Goal: Task Accomplishment & Management: Complete application form

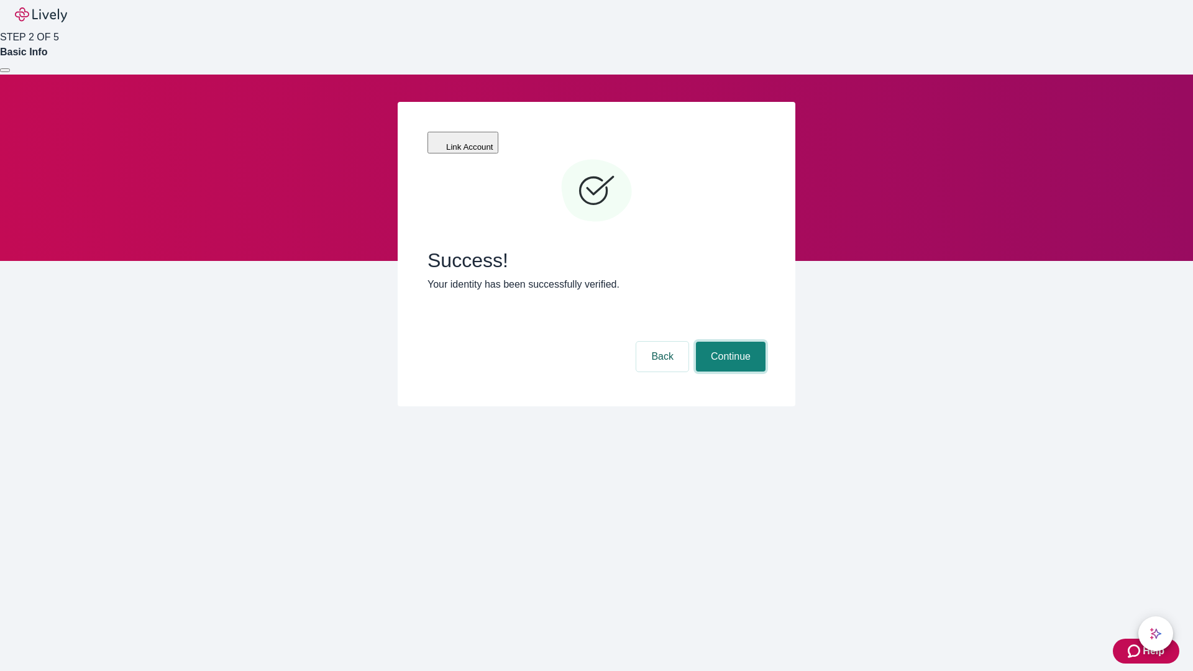
click at [729, 342] on button "Continue" at bounding box center [731, 357] width 70 height 30
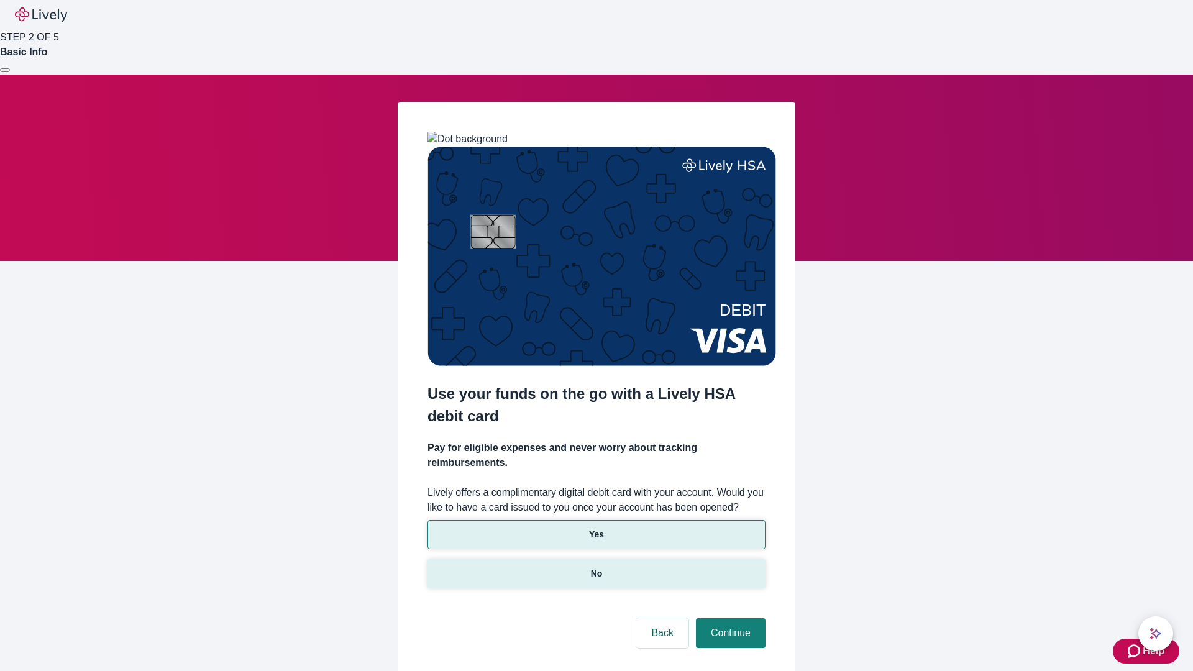
click at [596, 567] on p "No" at bounding box center [597, 573] width 12 height 13
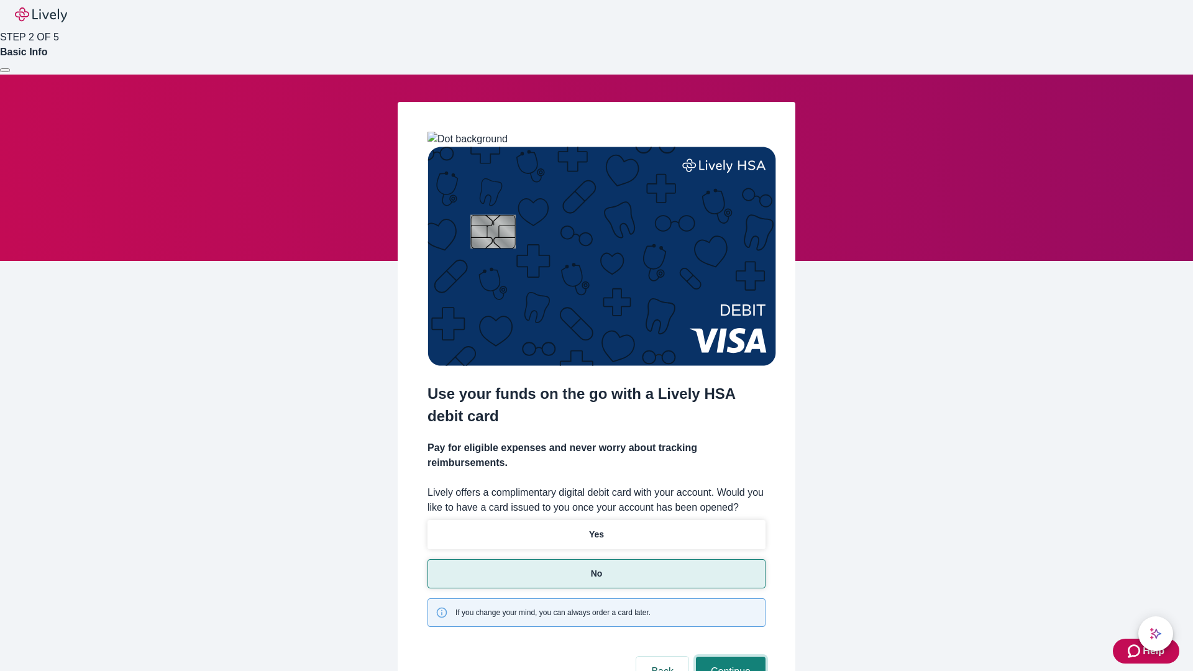
click at [729, 657] on button "Continue" at bounding box center [731, 672] width 70 height 30
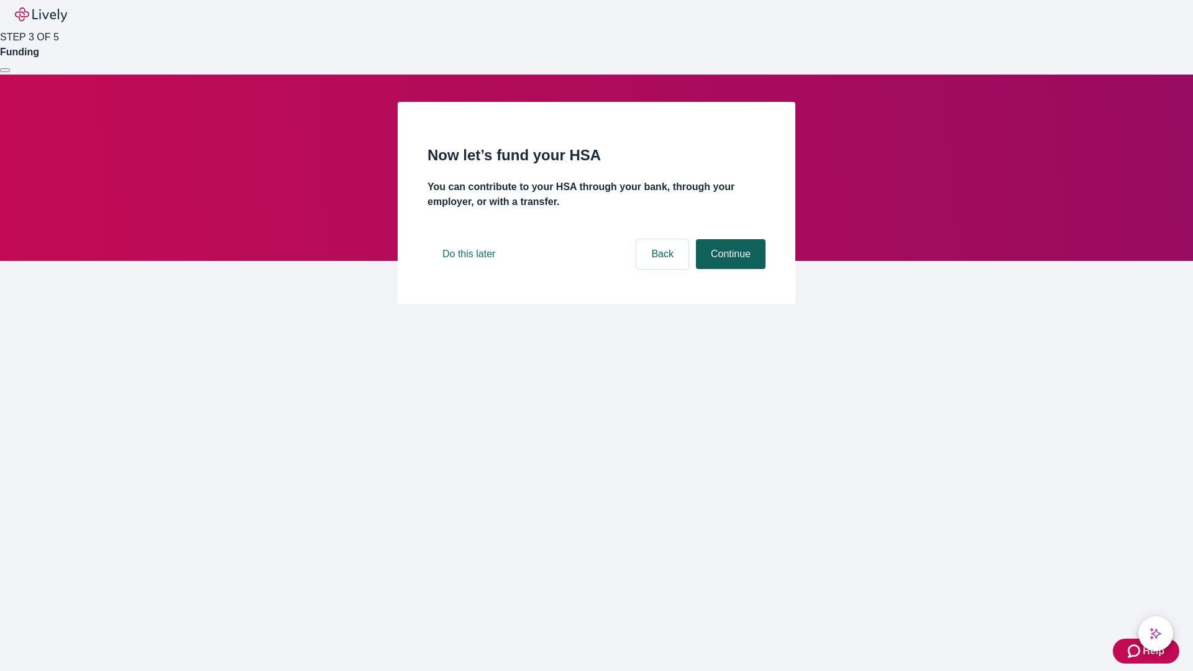
click at [729, 269] on button "Continue" at bounding box center [731, 254] width 70 height 30
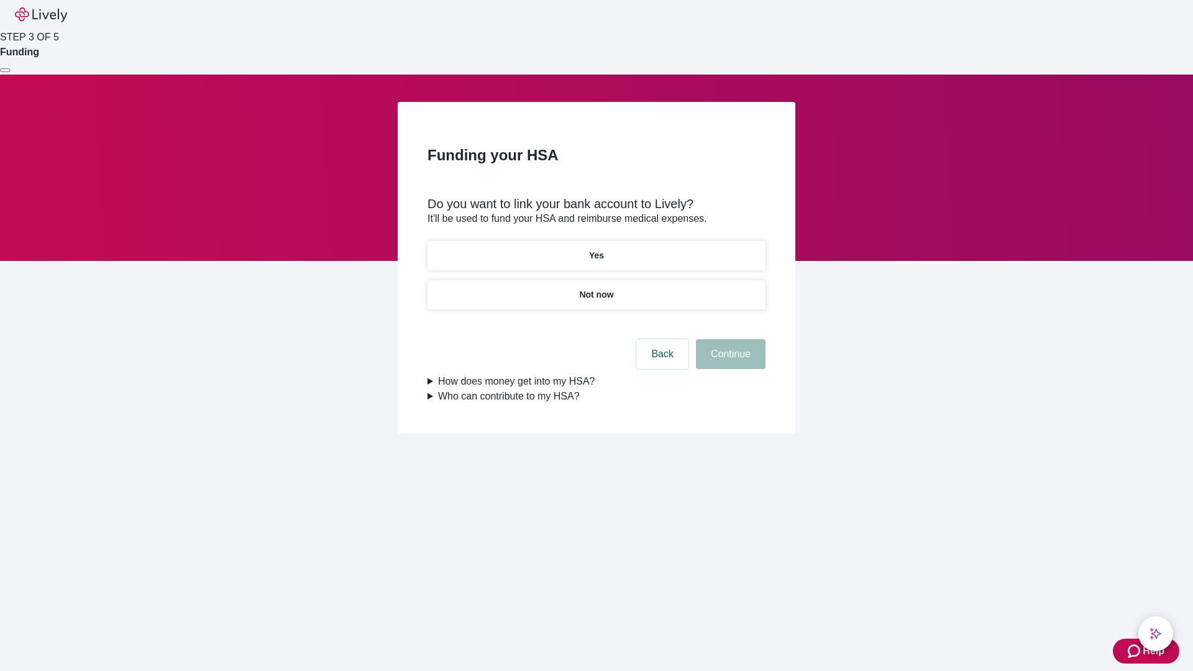
click at [596, 288] on p "Not now" at bounding box center [596, 294] width 34 height 13
click at [729, 362] on button "Continue" at bounding box center [731, 354] width 70 height 30
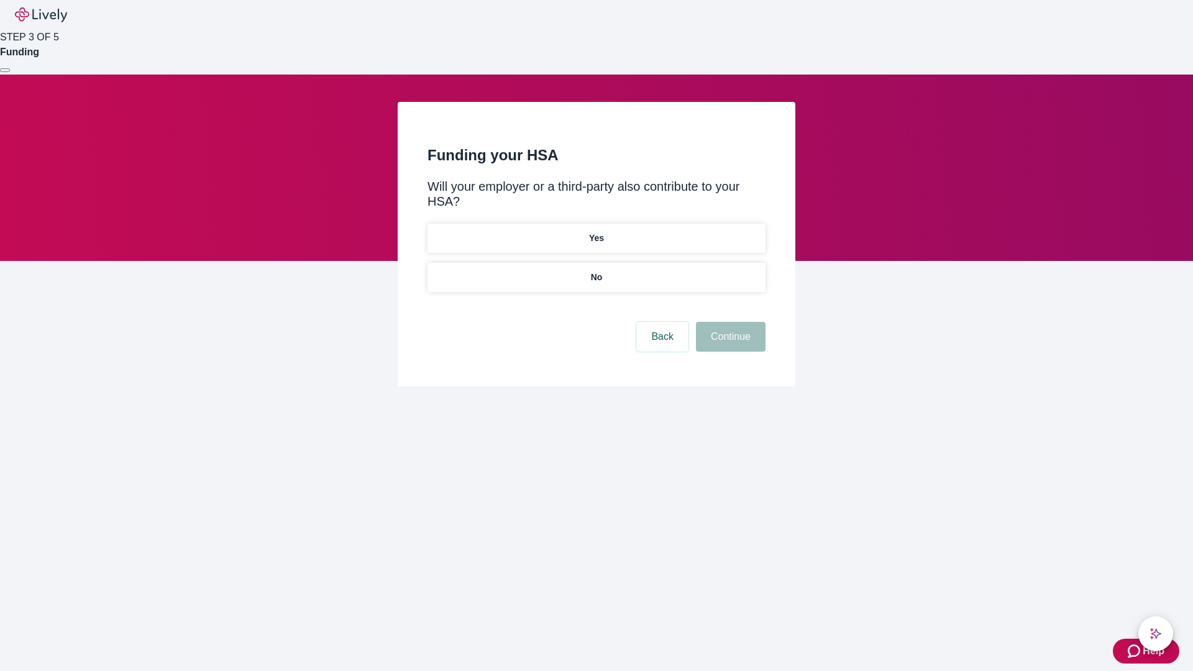
click at [596, 271] on p "No" at bounding box center [597, 277] width 12 height 13
click at [729, 322] on button "Continue" at bounding box center [731, 337] width 70 height 30
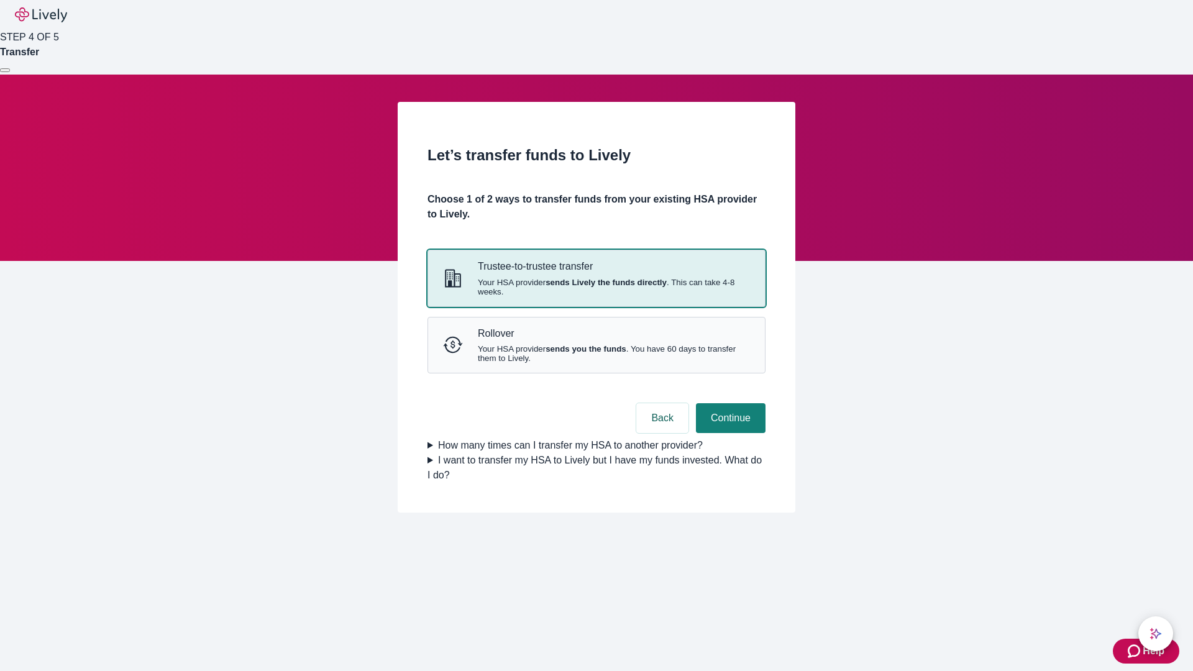
click at [596, 287] on strong "sends Lively the funds directly" at bounding box center [606, 282] width 121 height 9
click at [729, 433] on button "Continue" at bounding box center [731, 418] width 70 height 30
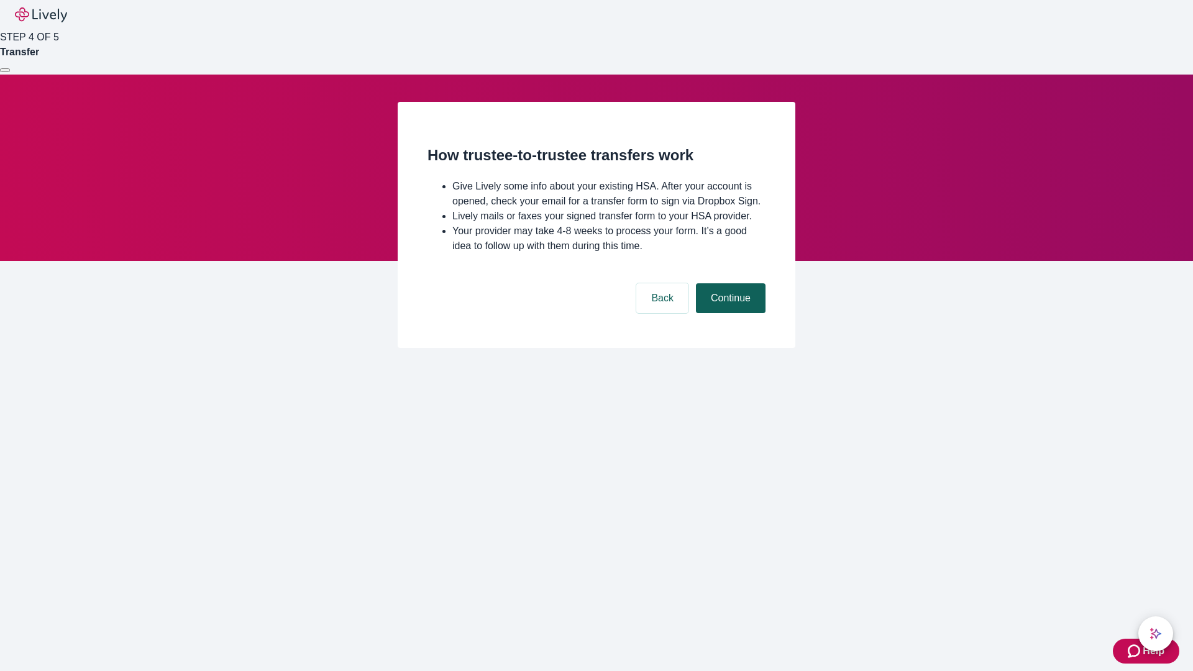
click at [729, 313] on button "Continue" at bounding box center [731, 298] width 70 height 30
